Goal: Task Accomplishment & Management: Manage account settings

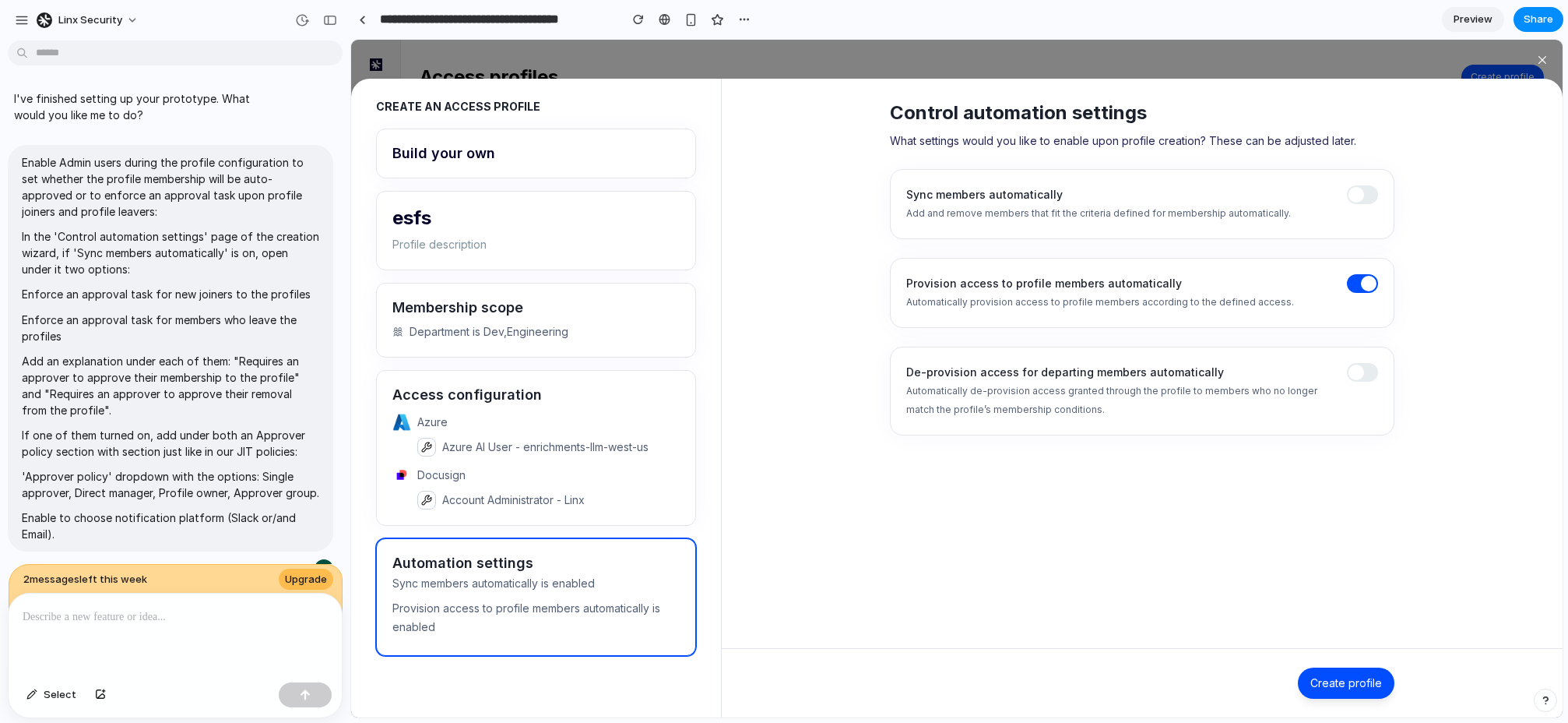
scroll to position [37, 0]
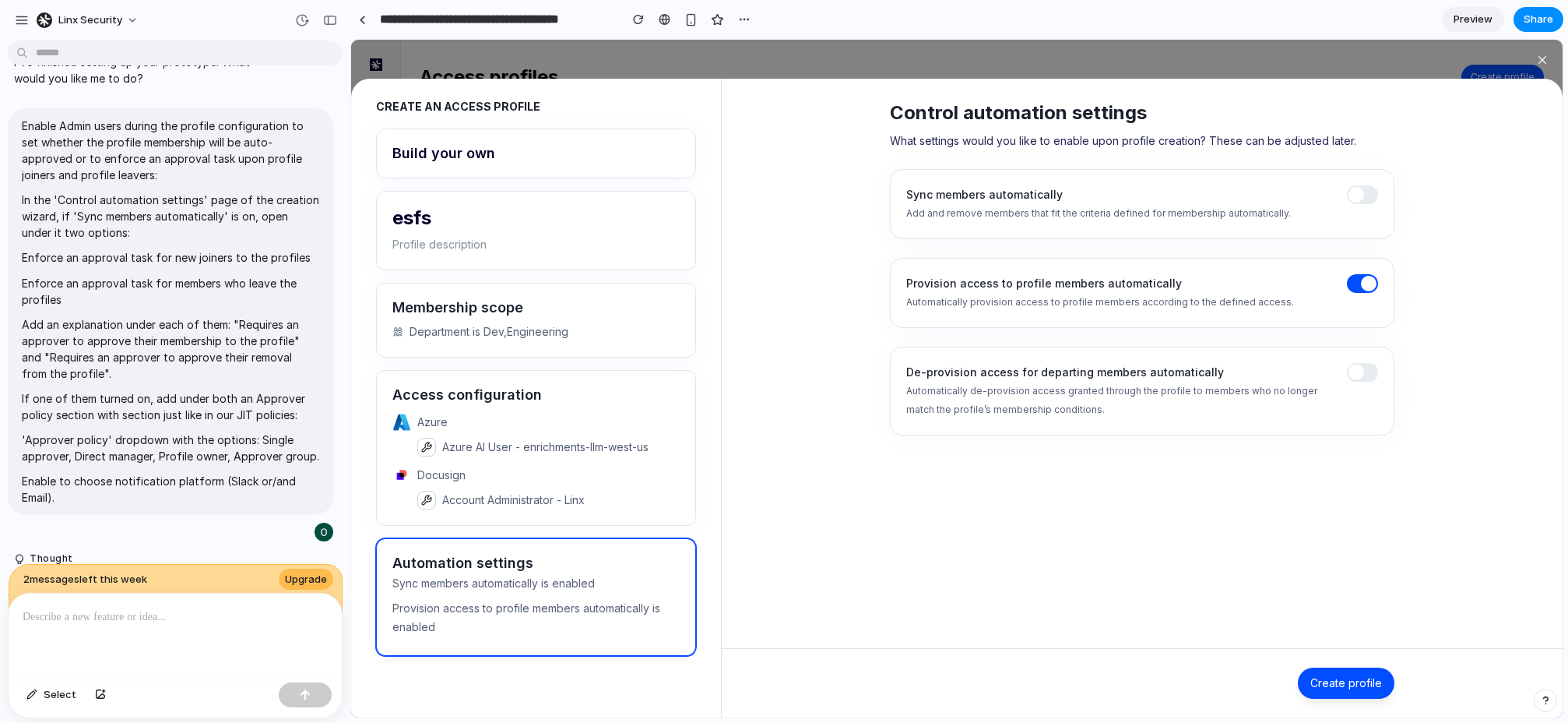
click at [1364, 369] on span at bounding box center [1363, 373] width 31 height 18
click at [1362, 178] on div "Sync members automatically Add and remove members that fit the criteria defined…" at bounding box center [1143, 204] width 504 height 70
click at [1358, 199] on span at bounding box center [1356, 195] width 16 height 16
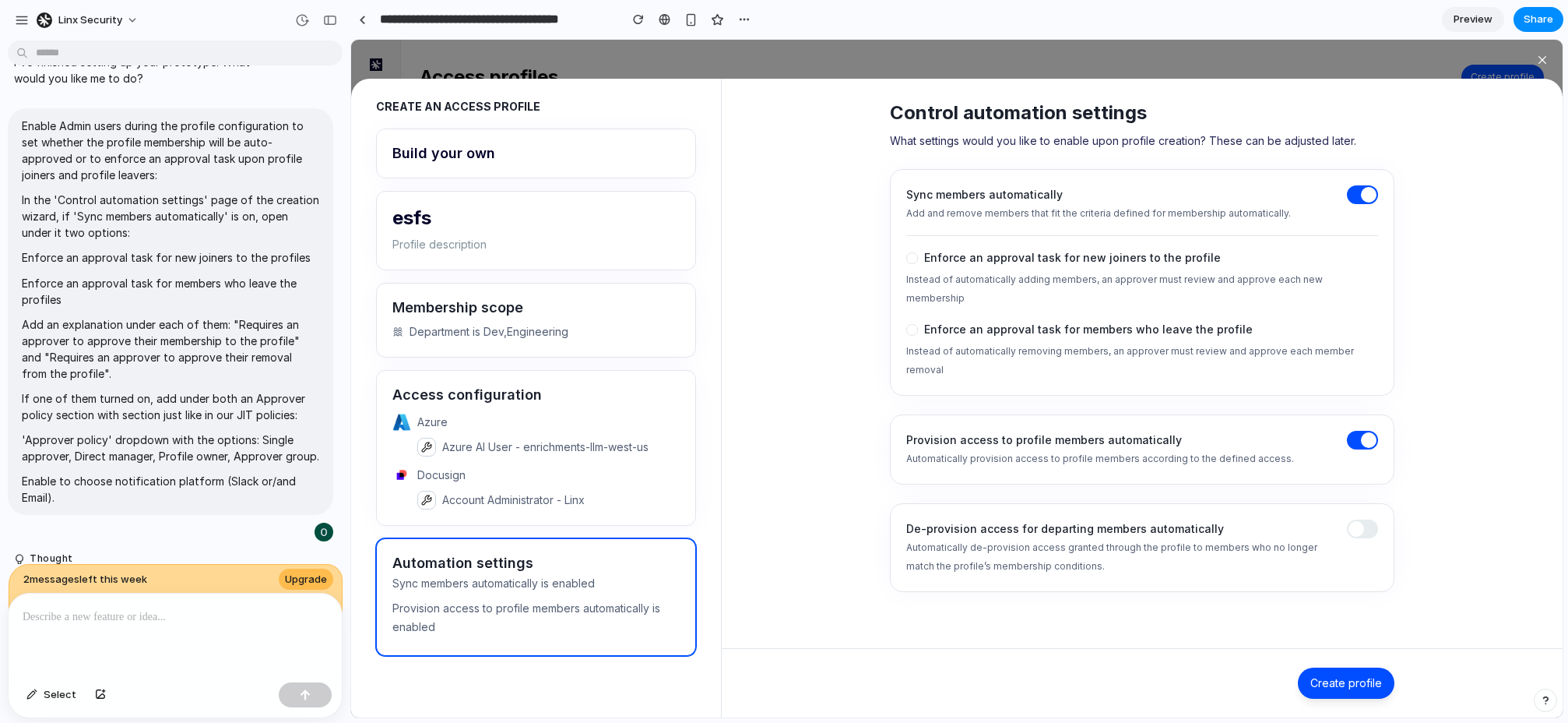
click at [1367, 197] on span at bounding box center [1368, 195] width 16 height 16
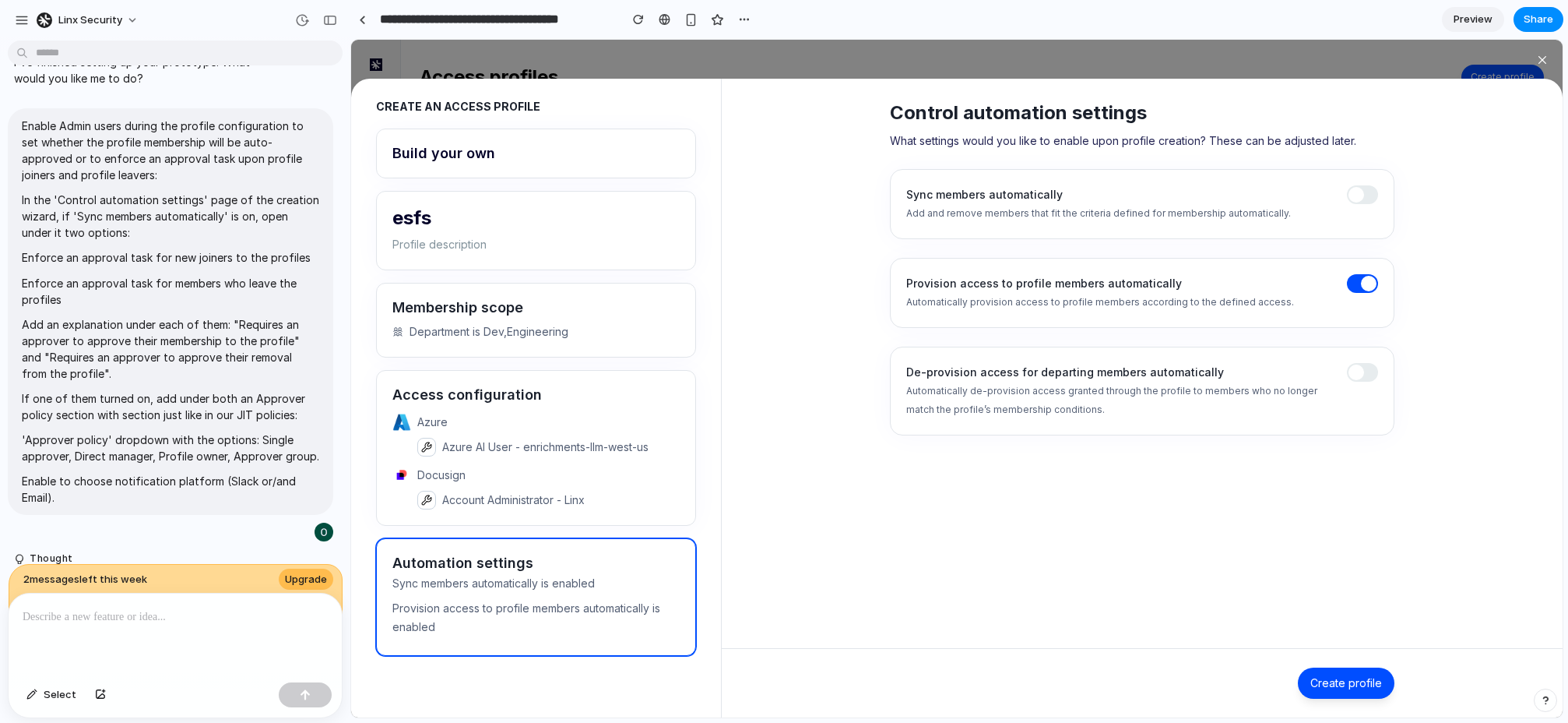
click at [1366, 197] on span at bounding box center [1363, 195] width 31 height 18
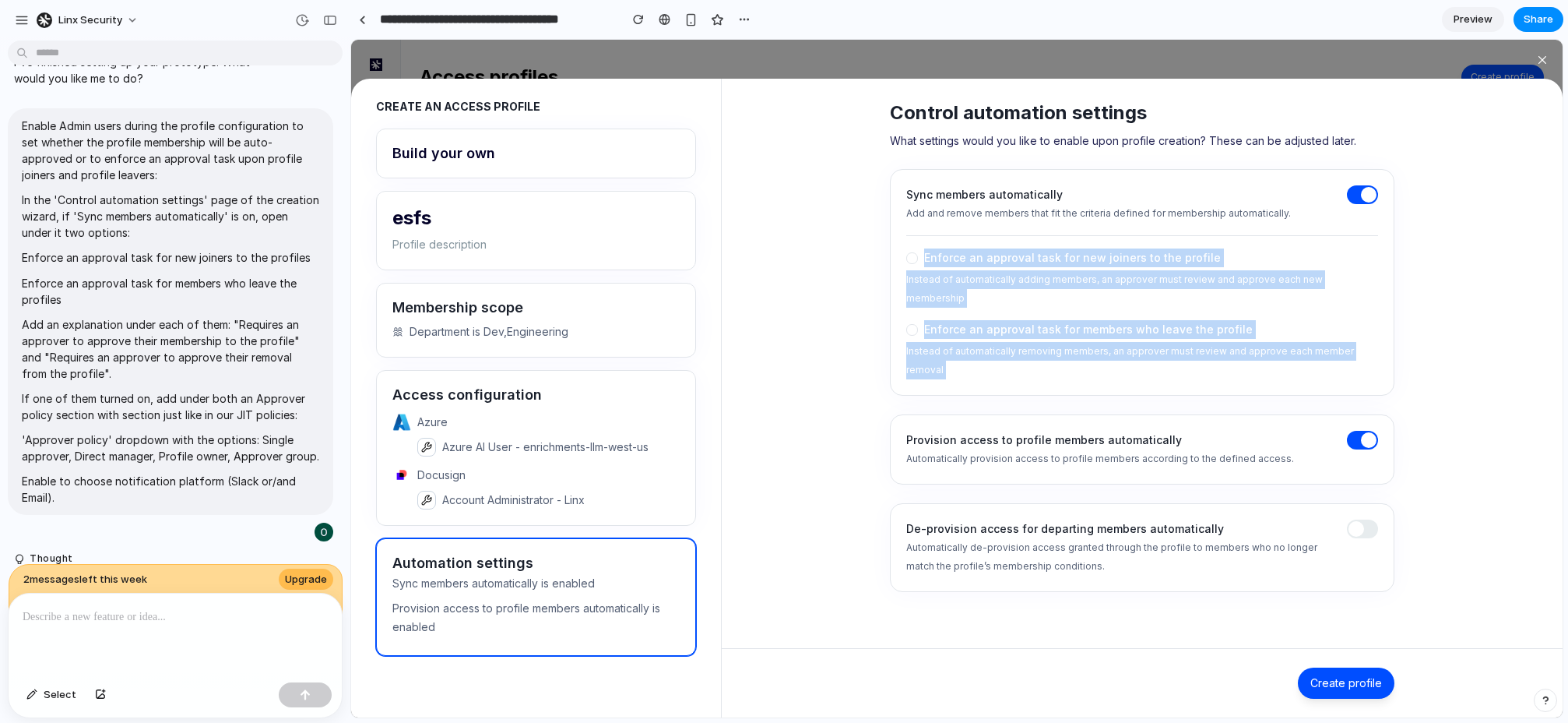
click at [1371, 204] on span at bounding box center [1363, 195] width 31 height 18
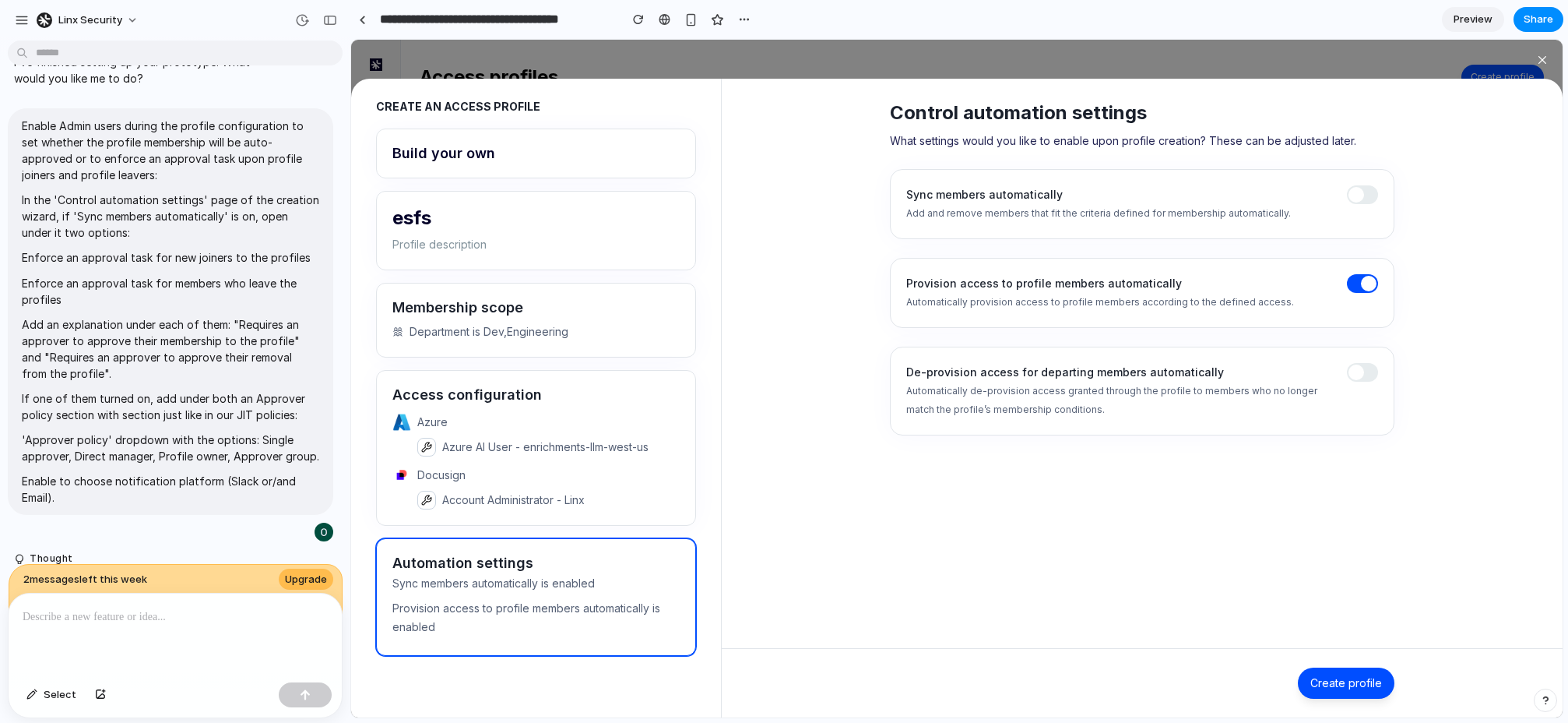
click at [1441, 231] on div "Control automation settings What settings would you like to enable upon profile…" at bounding box center [1142, 373] width 841 height 551
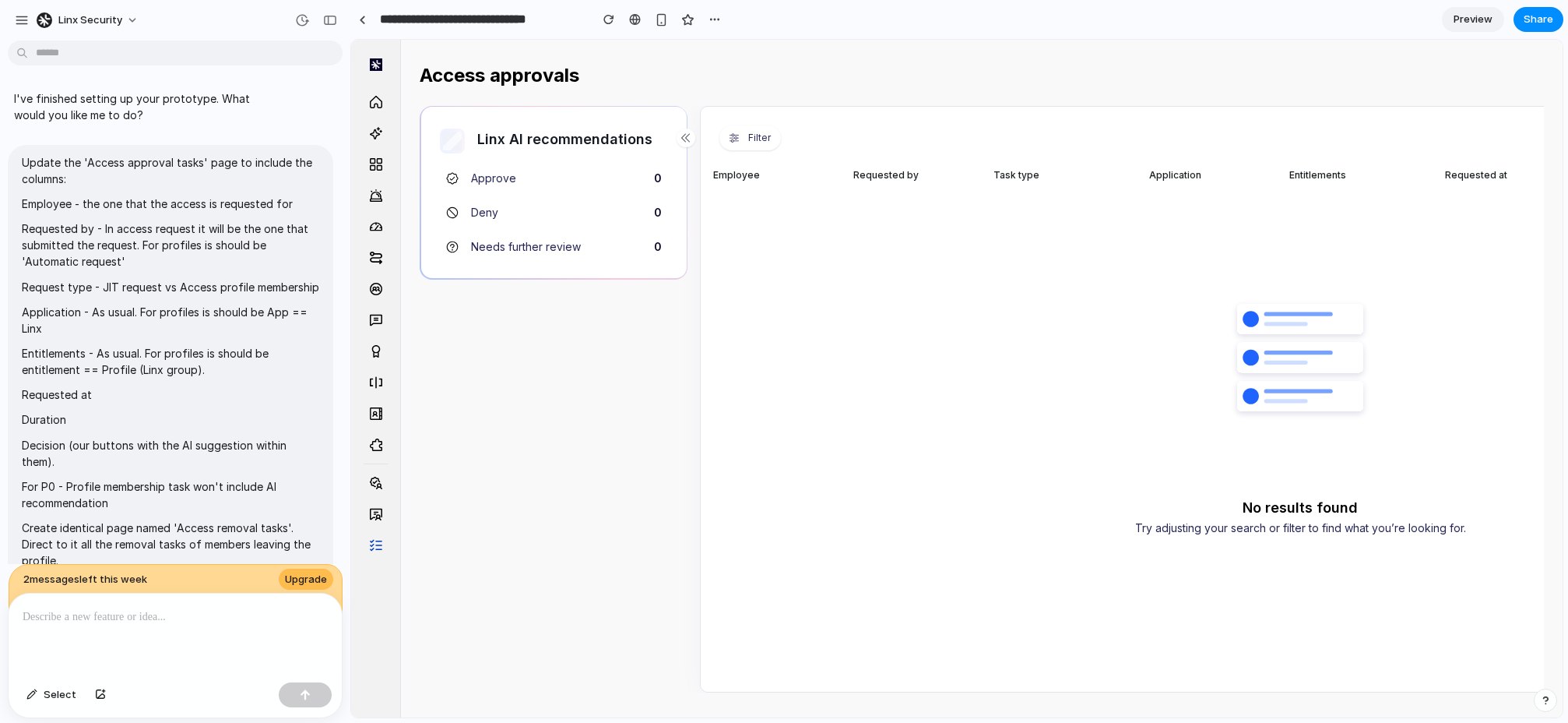
scroll to position [1044, 0]
